Goal: Information Seeking & Learning: Learn about a topic

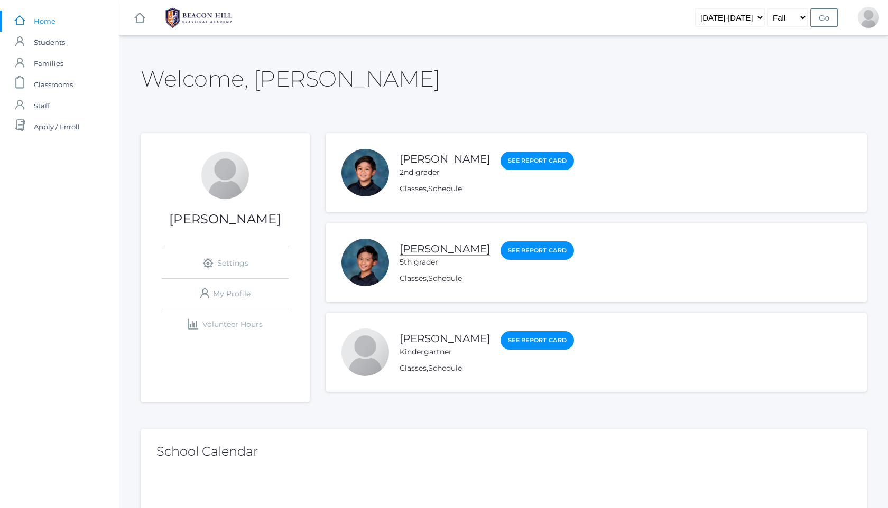
click at [445, 252] on link "[PERSON_NAME]" at bounding box center [444, 249] width 90 height 13
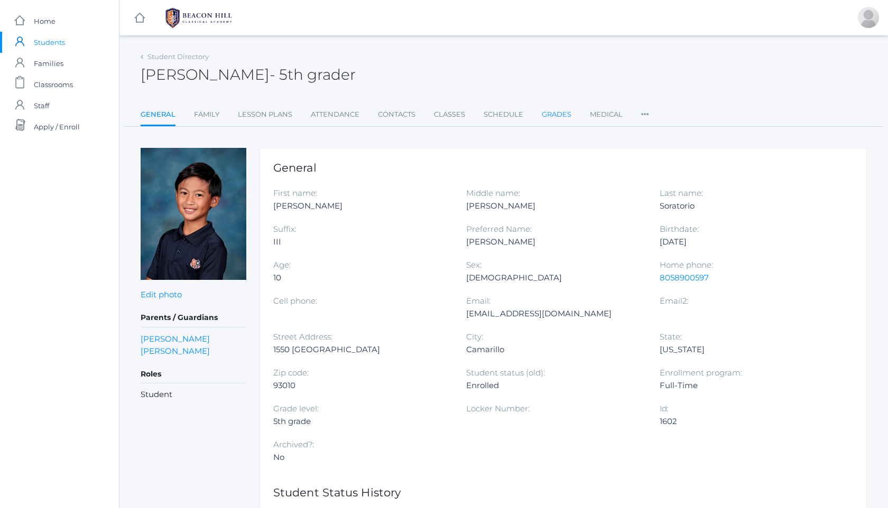
drag, startPoint x: 445, startPoint y: 252, endPoint x: 553, endPoint y: 114, distance: 175.8
click at [553, 114] on link "Grades" at bounding box center [557, 114] width 30 height 21
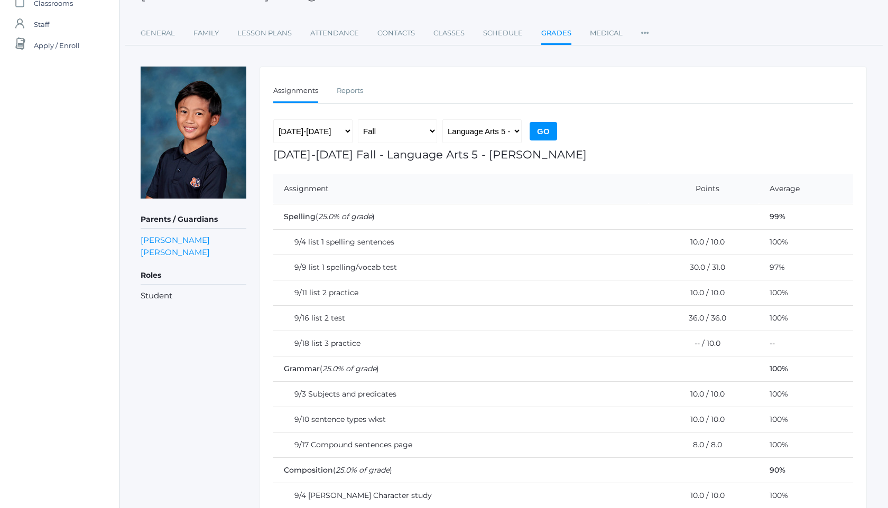
scroll to position [70, 0]
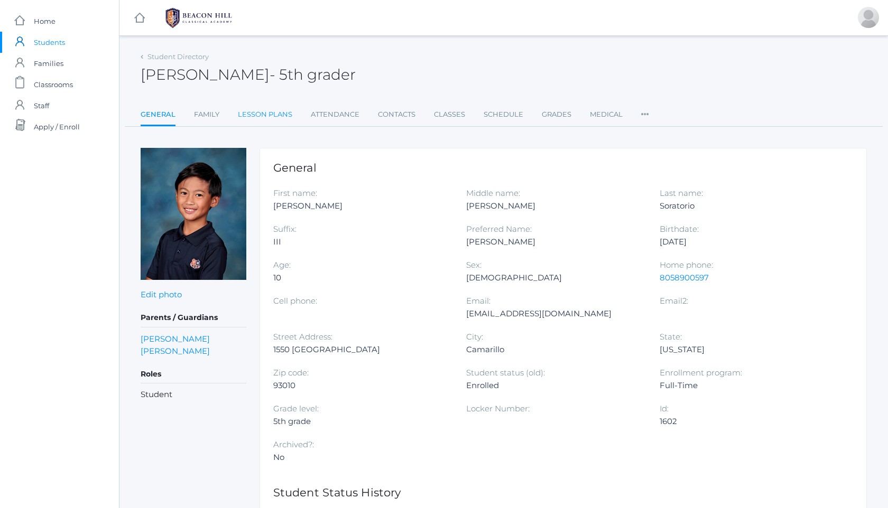
click at [274, 117] on link "Lesson Plans" at bounding box center [265, 114] width 54 height 21
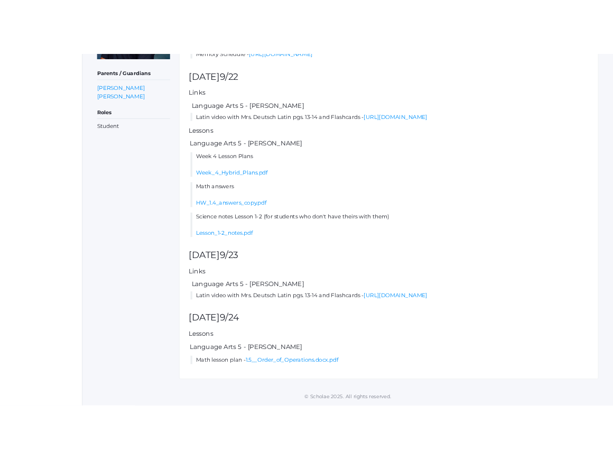
scroll to position [308, 0]
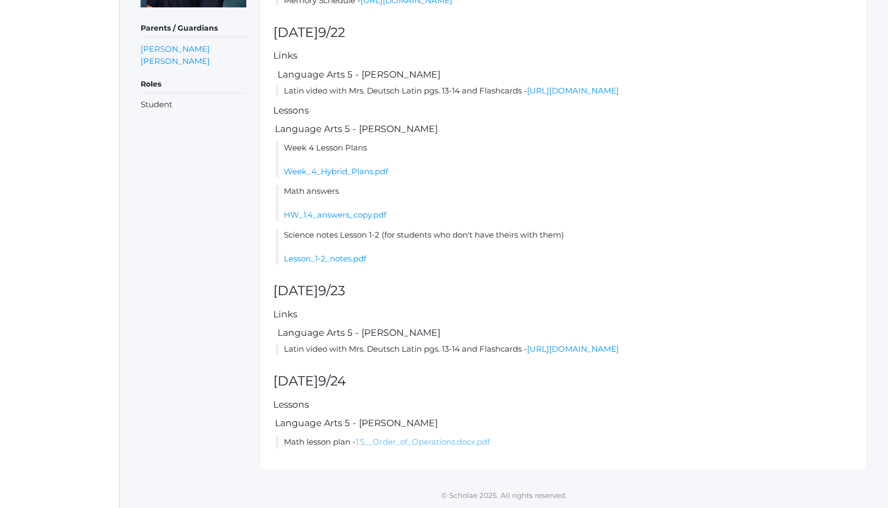
click at [425, 443] on link "1.5__Order_of_Operations.docx.pdf" at bounding box center [423, 442] width 134 height 10
click at [566, 344] on link "[URL][DOMAIN_NAME]" at bounding box center [573, 349] width 92 height 10
click at [293, 210] on link "HW_1.4_answers_copy.pdf" at bounding box center [335, 215] width 103 height 10
click at [373, 166] on link "Week_4_Hybrid_Plans.pdf" at bounding box center [336, 171] width 104 height 10
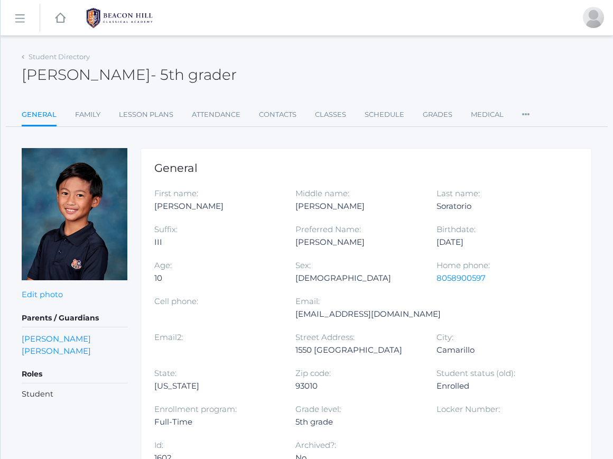
click at [138, 20] on img at bounding box center [119, 18] width 79 height 26
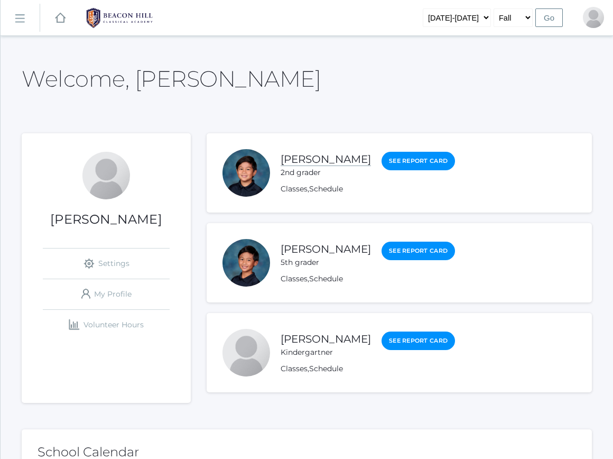
click at [332, 158] on link "[PERSON_NAME]" at bounding box center [326, 159] width 90 height 13
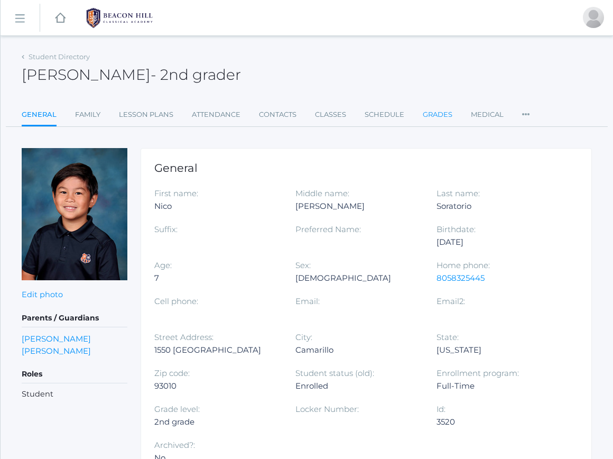
click at [423, 117] on link "Grades" at bounding box center [438, 114] width 30 height 21
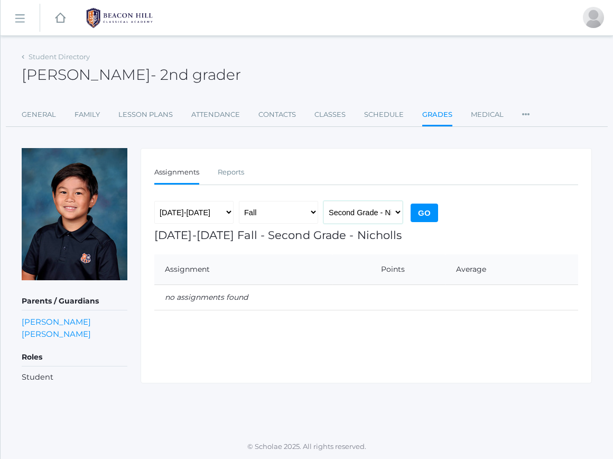
click at [351, 217] on select "Second Grade - Nicholls" at bounding box center [362, 212] width 79 height 23
click at [334, 210] on select "Second Grade - Nicholls" at bounding box center [362, 212] width 79 height 23
click at [308, 213] on select "Fall Spring" at bounding box center [278, 212] width 79 height 23
click at [237, 176] on link "Reports" at bounding box center [231, 172] width 26 height 21
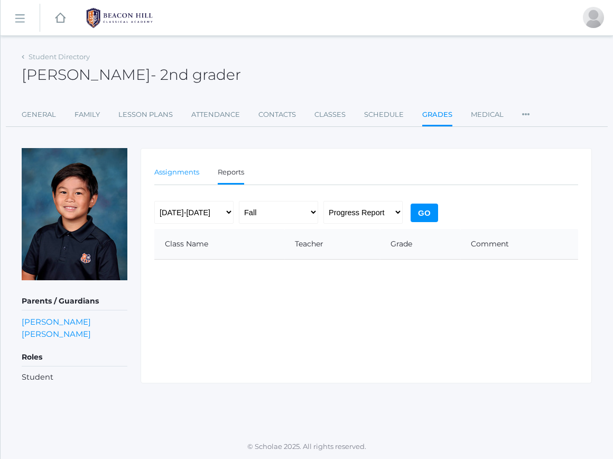
click at [177, 174] on link "Assignments" at bounding box center [176, 172] width 45 height 21
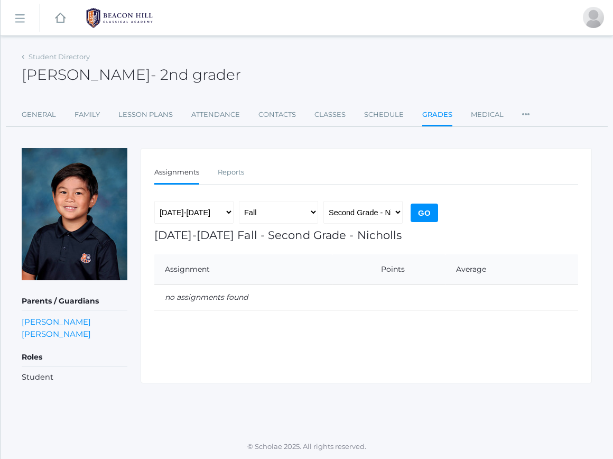
click at [113, 18] on img at bounding box center [119, 18] width 79 height 26
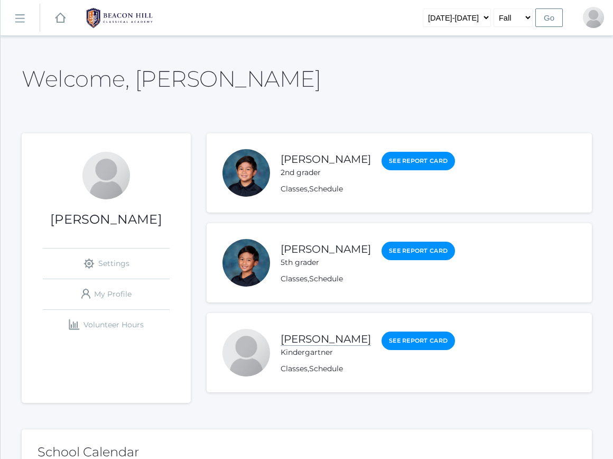
click at [343, 341] on link "[PERSON_NAME]" at bounding box center [326, 338] width 90 height 13
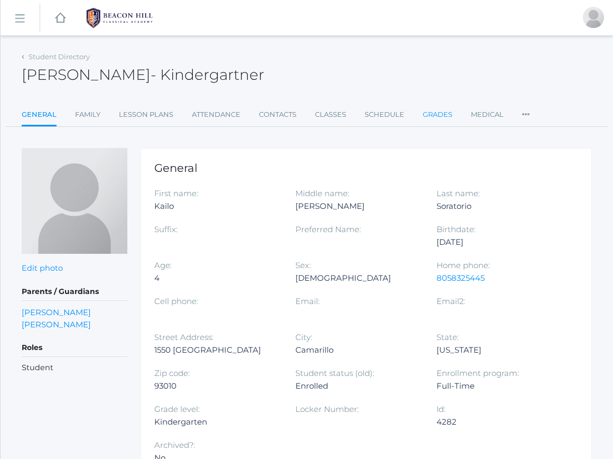
click at [432, 111] on link "Grades" at bounding box center [438, 114] width 30 height 21
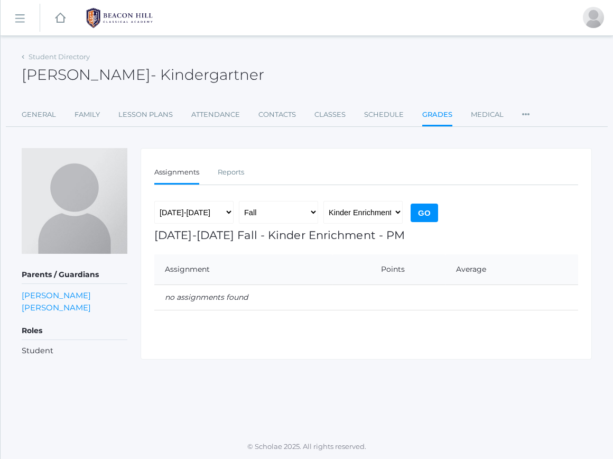
click at [118, 0] on link at bounding box center [119, 17] width 79 height 35
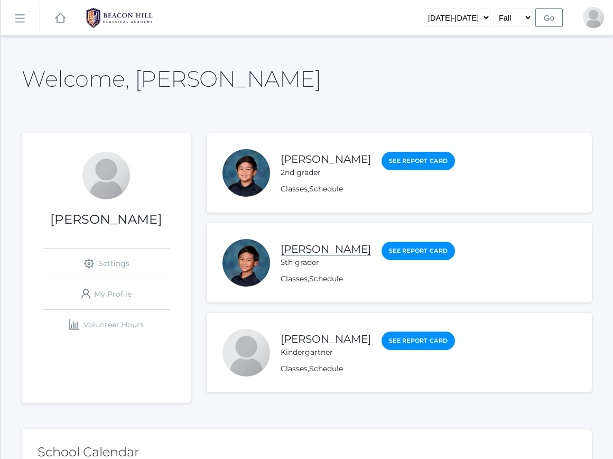
click at [302, 248] on link "[PERSON_NAME]" at bounding box center [326, 249] width 90 height 13
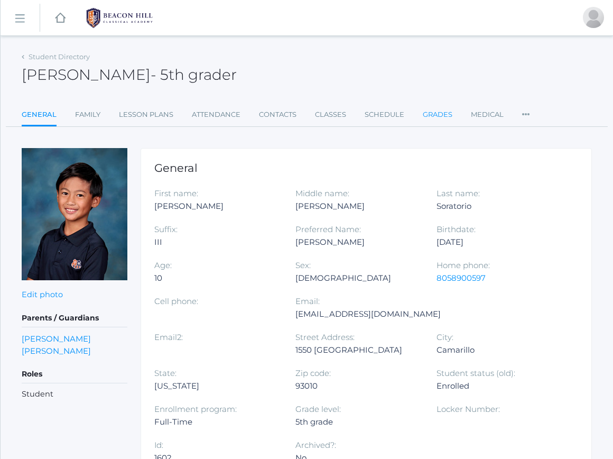
click at [430, 108] on link "Grades" at bounding box center [438, 114] width 30 height 21
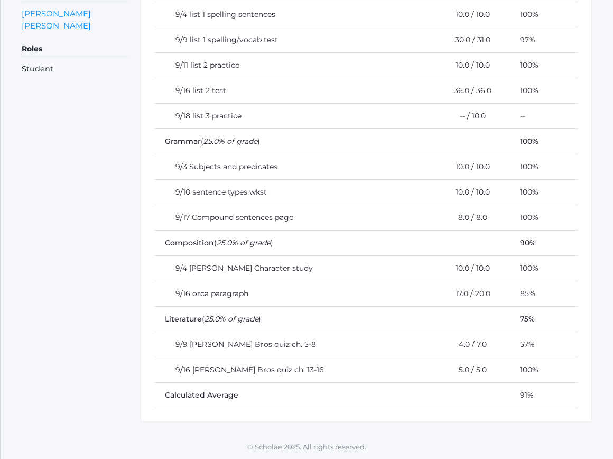
scroll to position [309, 0]
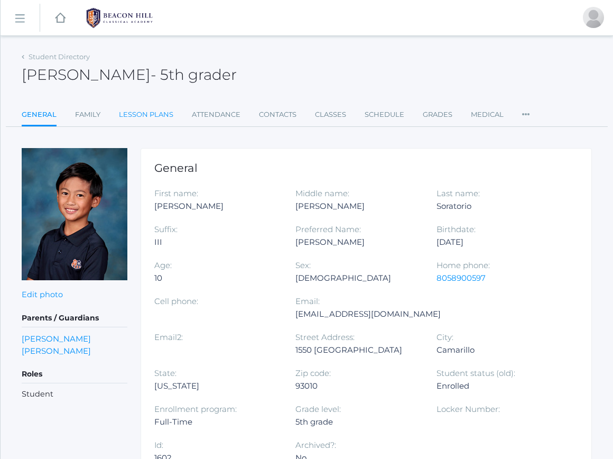
click at [162, 109] on link "Lesson Plans" at bounding box center [146, 114] width 54 height 21
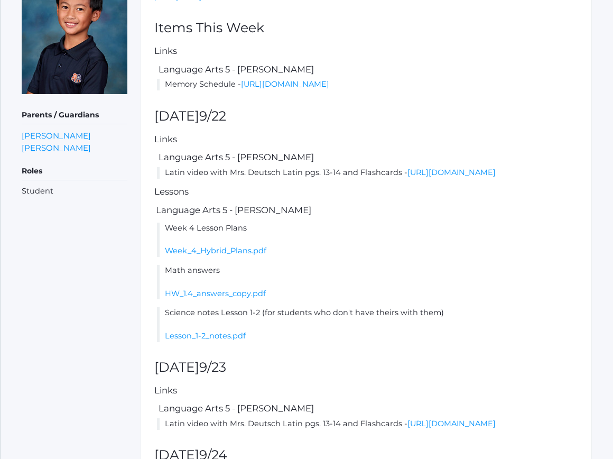
scroll to position [190, 0]
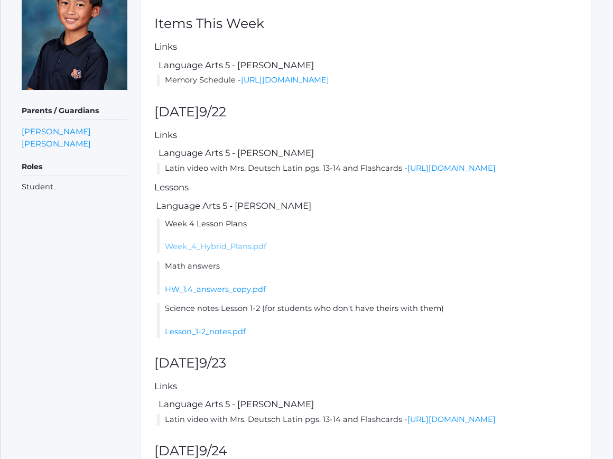
click at [225, 251] on link "Week_4_Hybrid_Plans.pdf" at bounding box center [215, 246] width 101 height 10
